Goal: Navigation & Orientation: Find specific page/section

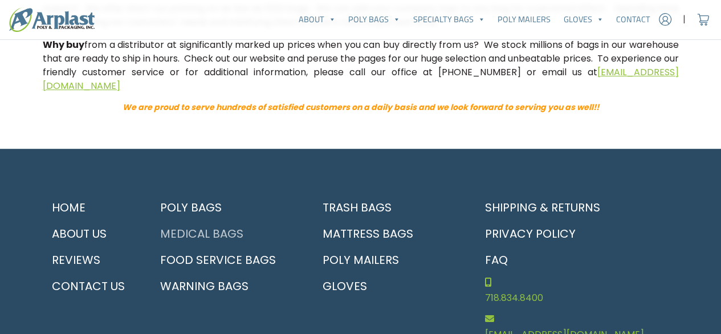
scroll to position [513, 0]
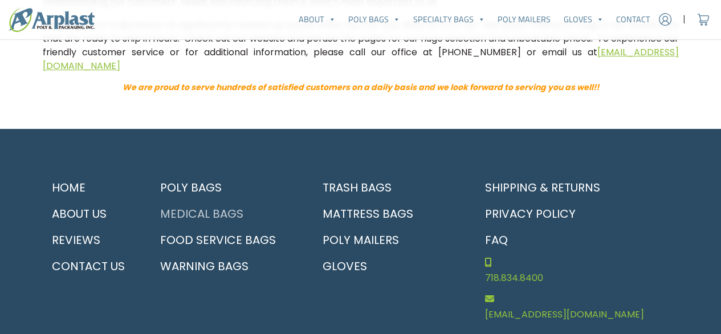
click at [207, 212] on link "Medical Bags" at bounding box center [225, 214] width 149 height 26
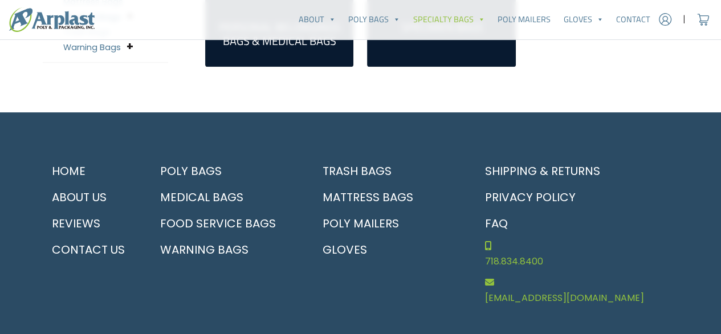
scroll to position [513, 0]
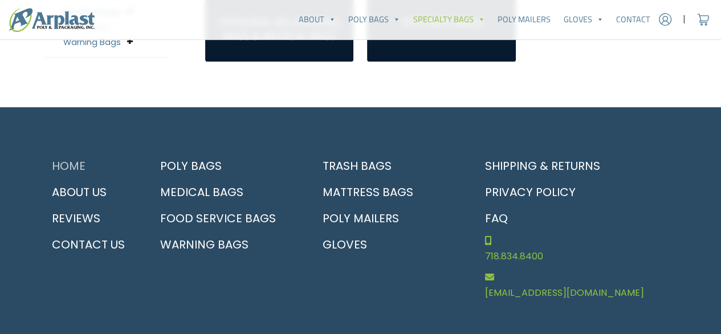
click at [80, 164] on link "Home" at bounding box center [90, 166] width 95 height 26
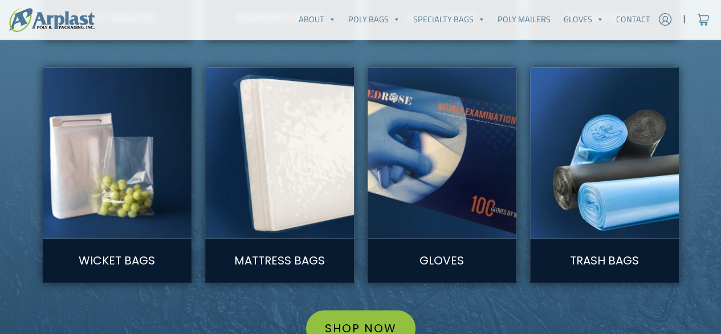
scroll to position [1254, 0]
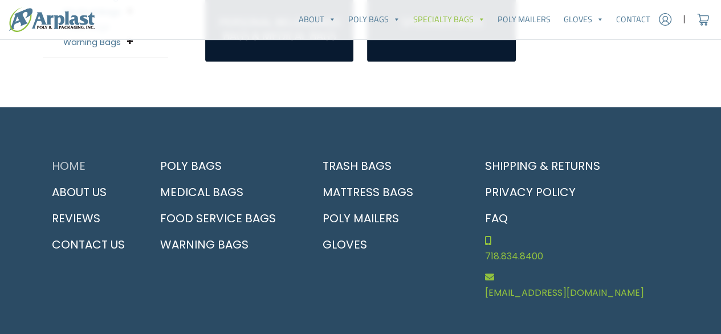
click at [77, 166] on link "Home" at bounding box center [90, 166] width 95 height 26
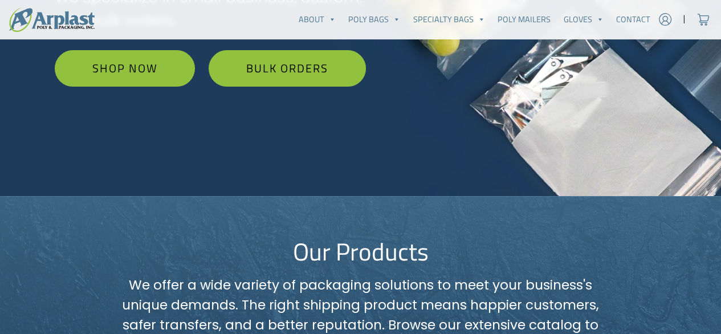
scroll to position [342, 0]
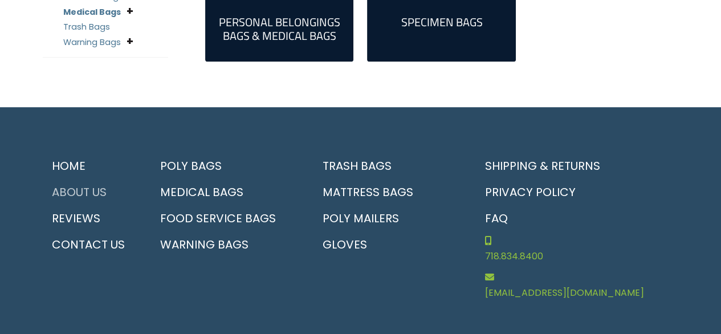
click at [91, 192] on link "About Us" at bounding box center [90, 192] width 95 height 26
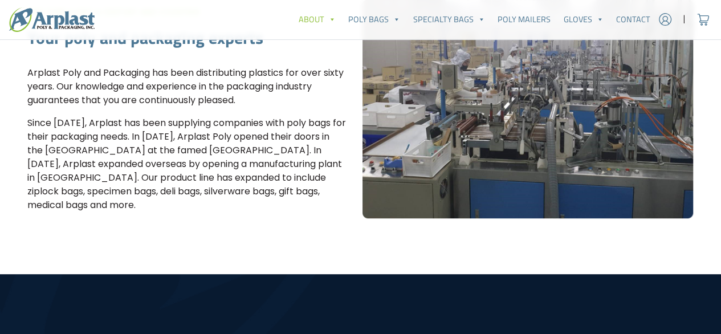
scroll to position [342, 0]
